Goal: Find specific page/section: Find specific page/section

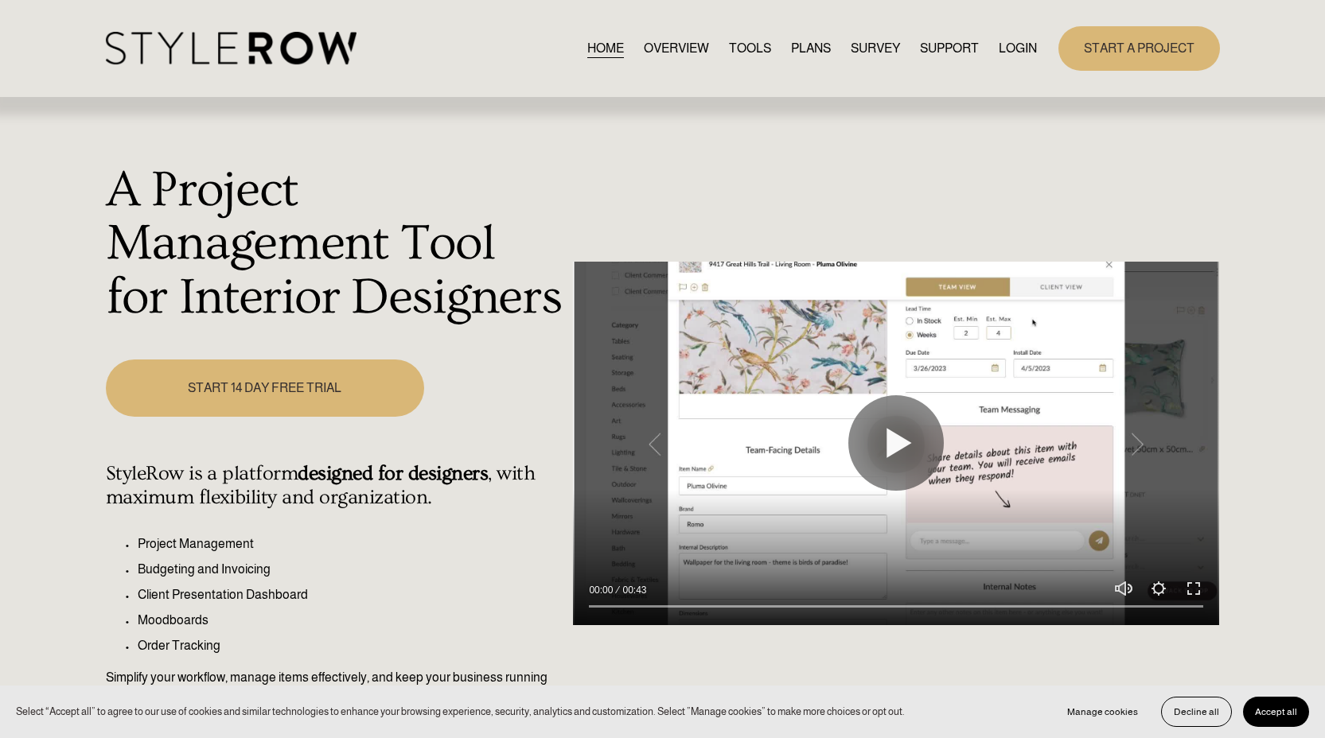
click at [1009, 44] on link "LOGIN" at bounding box center [1018, 47] width 38 height 21
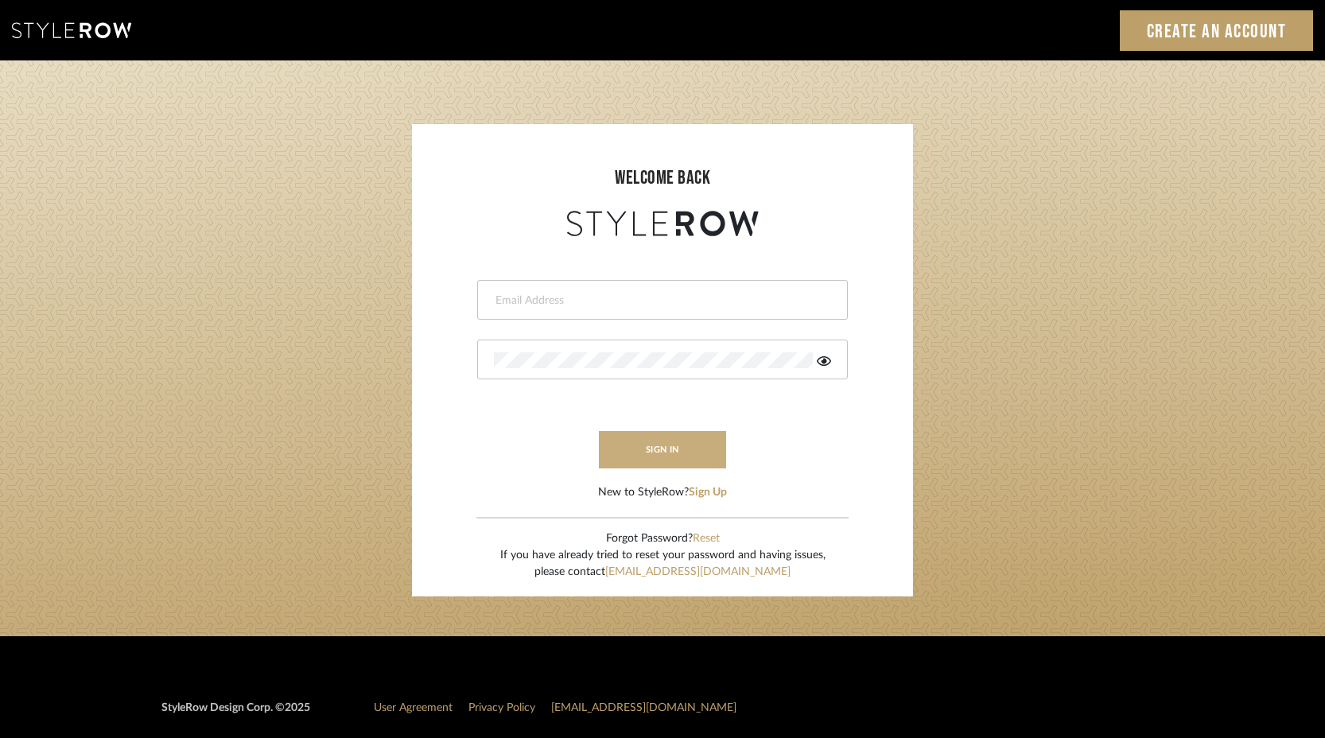
type input "keith@sbhomestagingdesign.com"
click at [675, 450] on button "sign in" at bounding box center [662, 449] width 127 height 37
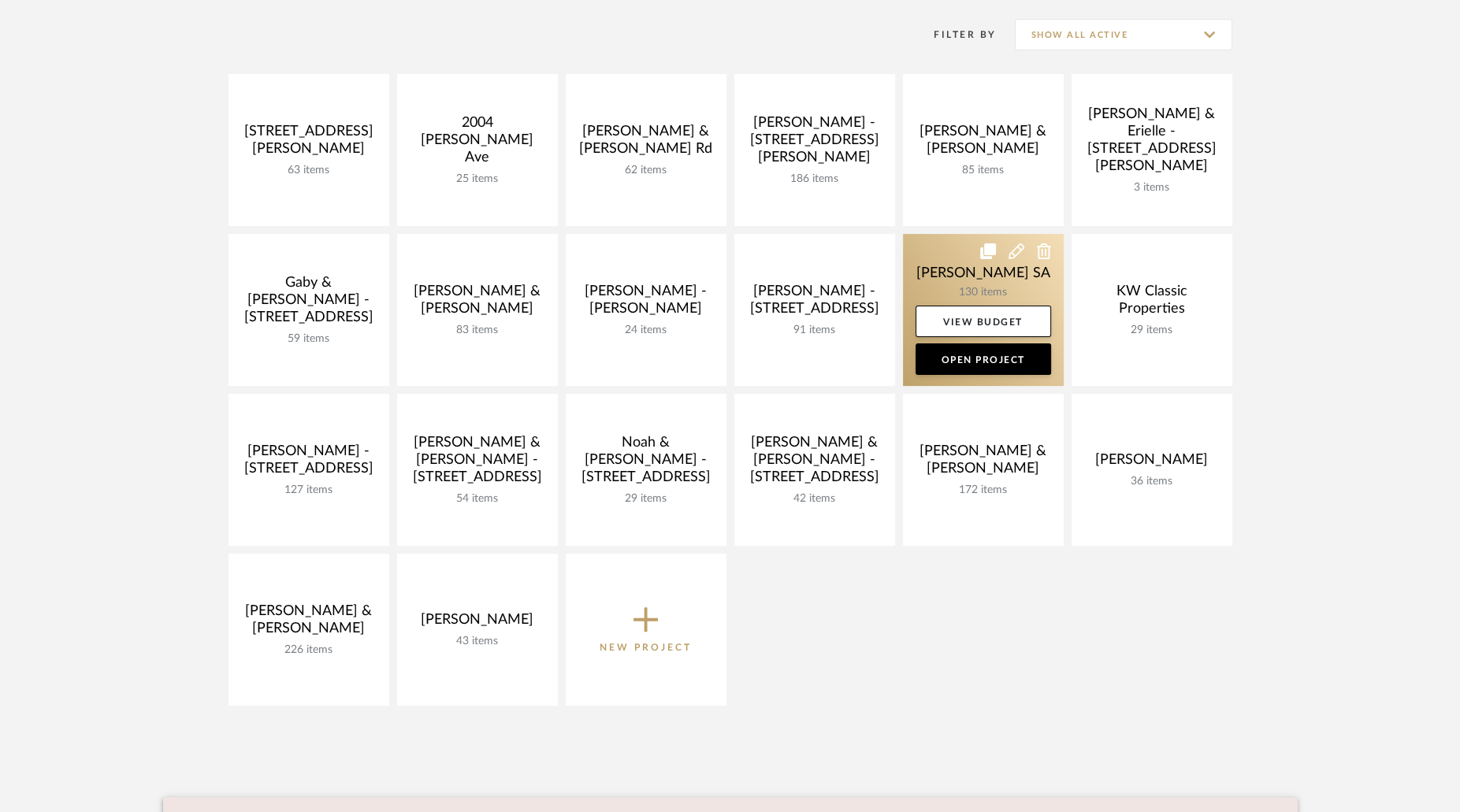
scroll to position [320, 0]
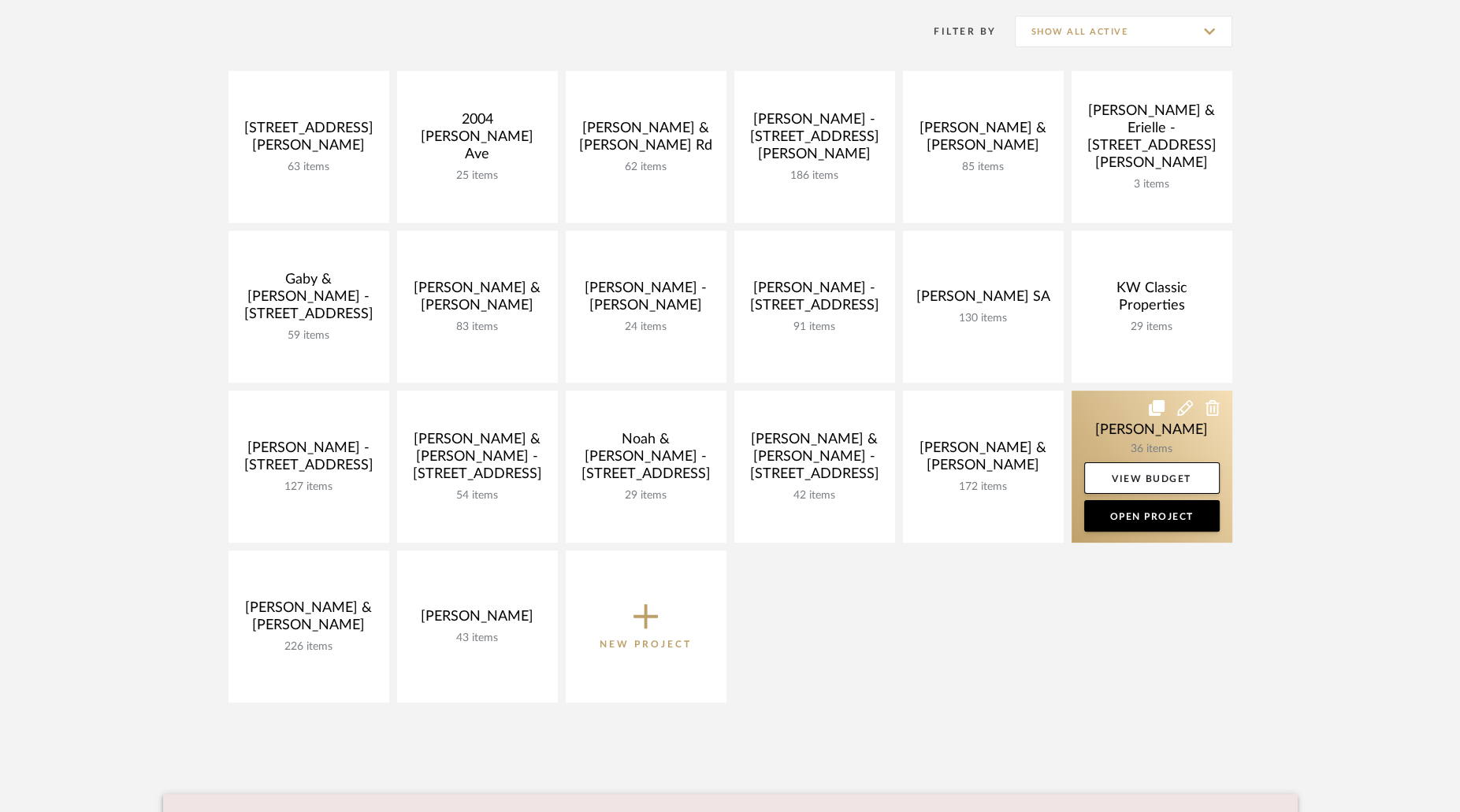
click at [1141, 438] on link at bounding box center [1152, 467] width 160 height 152
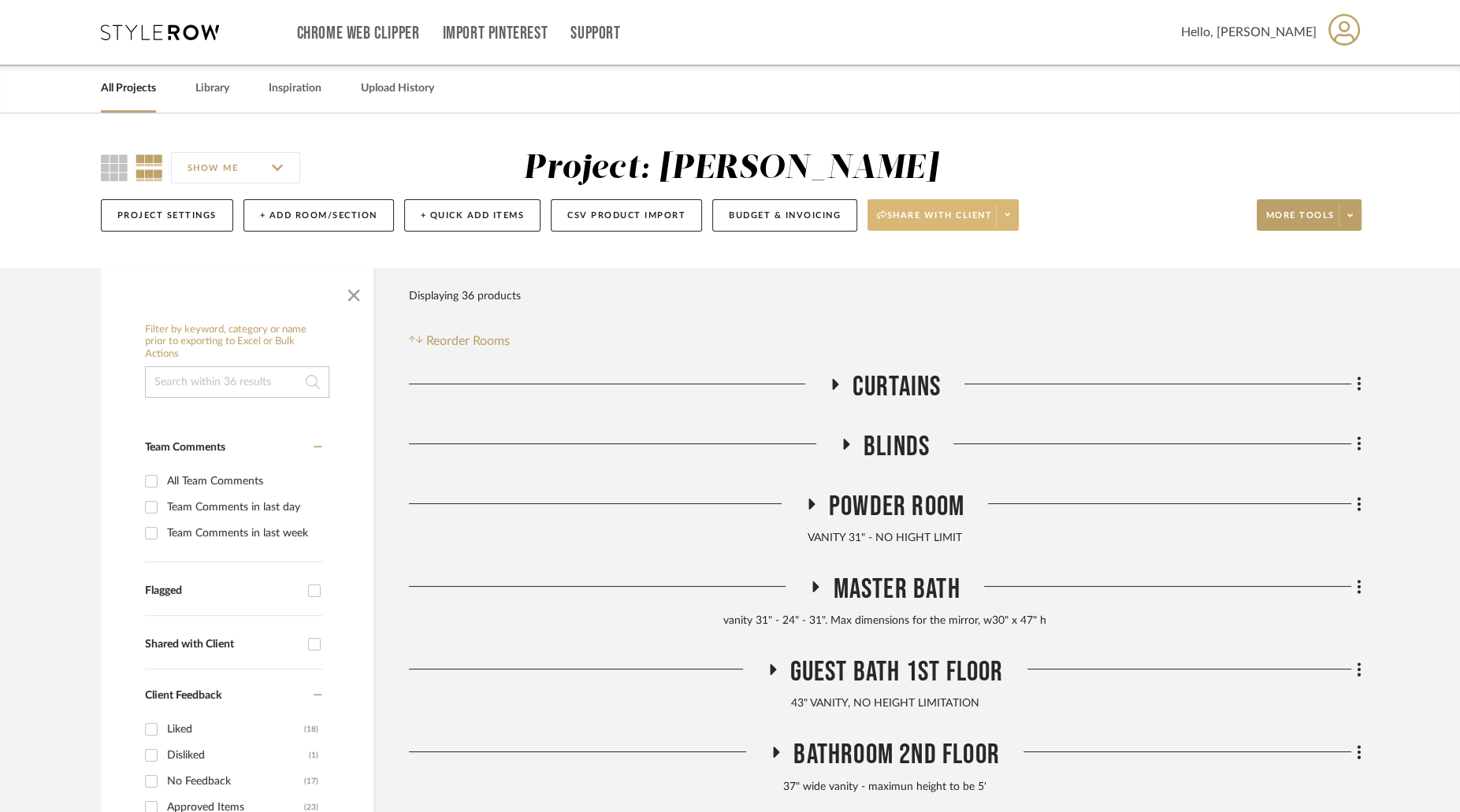
click at [1004, 218] on icon at bounding box center [1007, 214] width 6 height 9
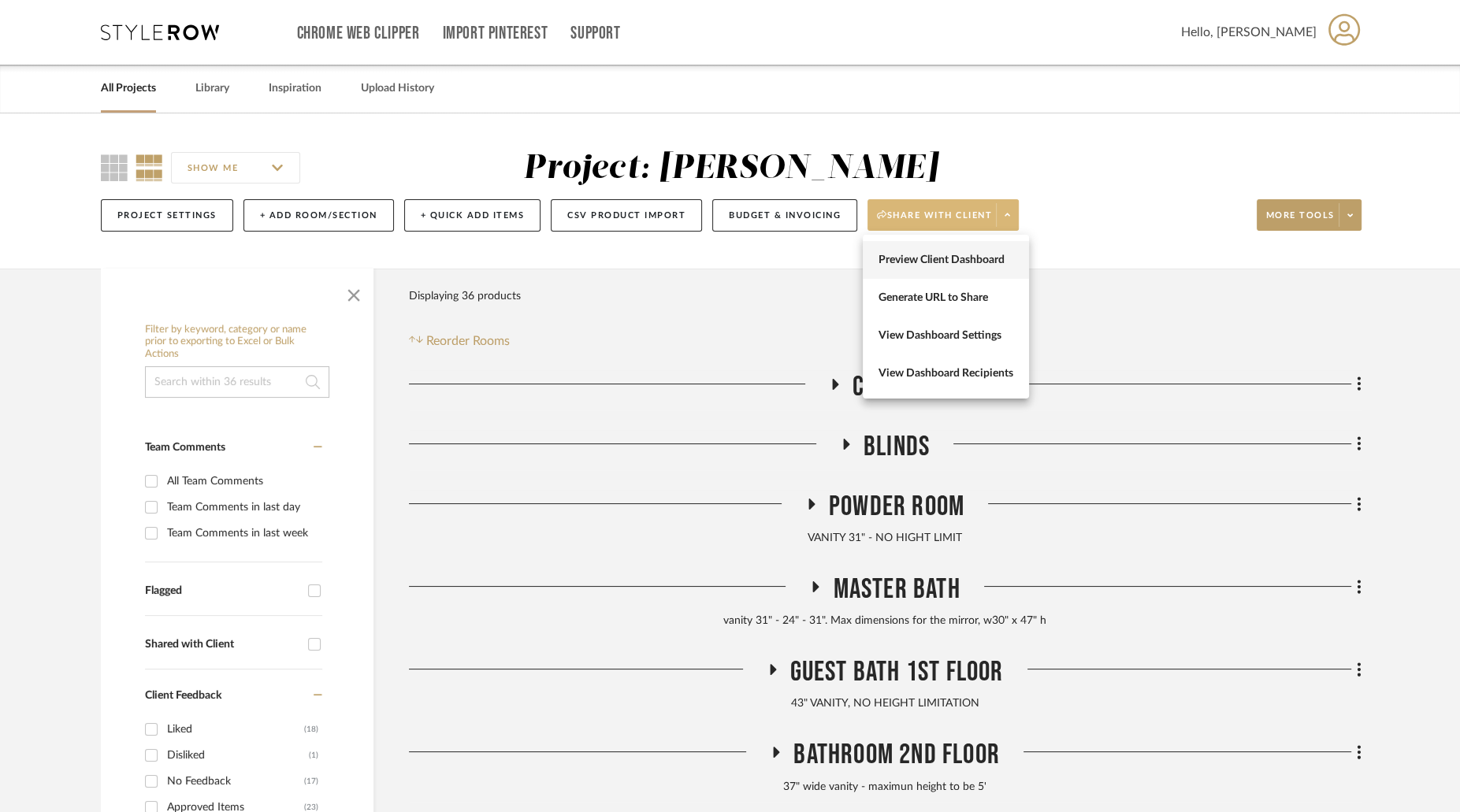
click at [959, 265] on span "Preview Client Dashboard" at bounding box center [946, 260] width 135 height 14
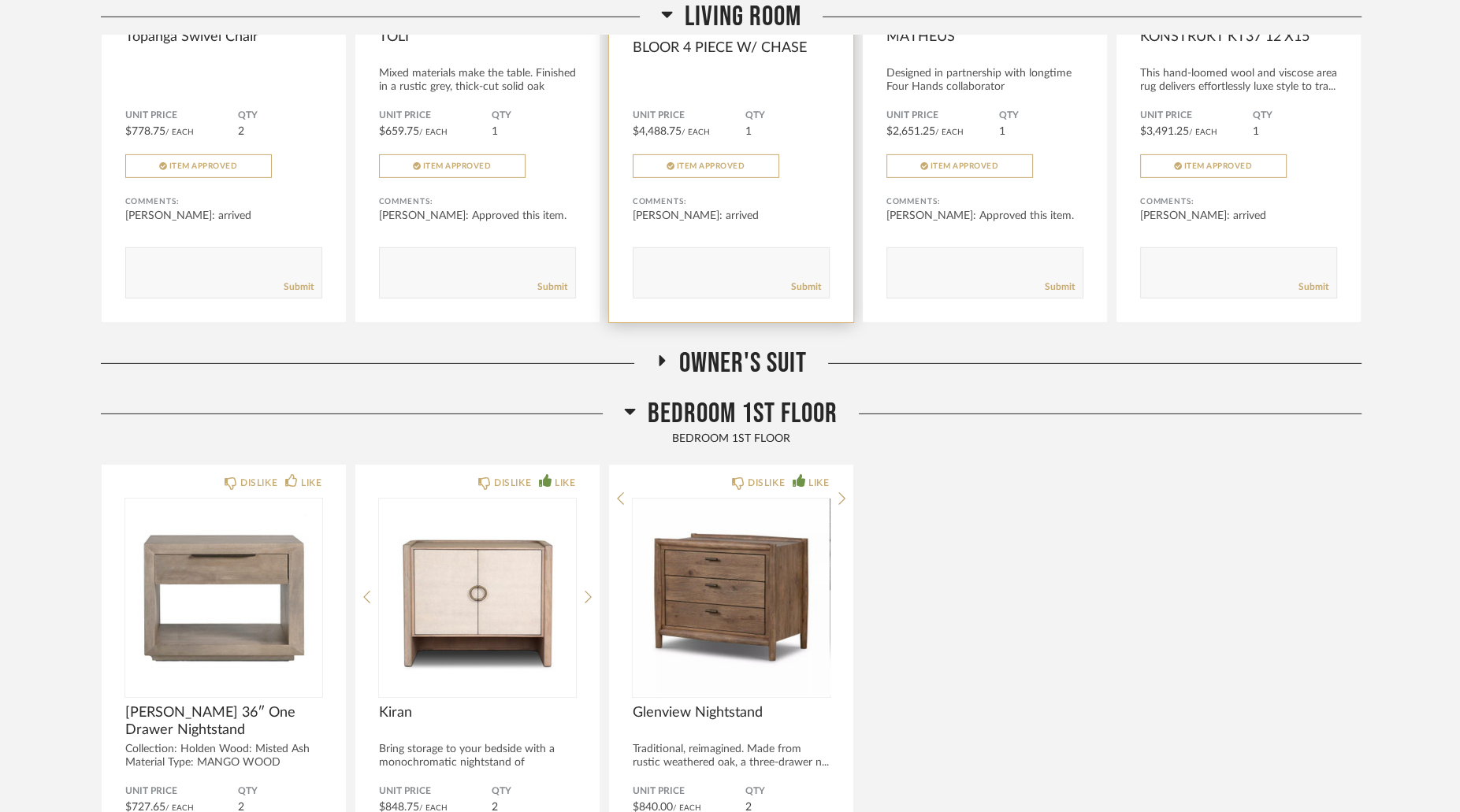
scroll to position [5472, 0]
